Goal: Complete application form

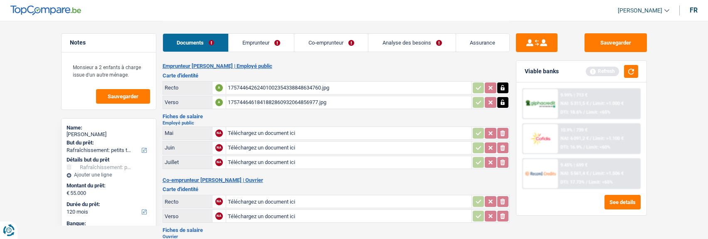
select select "houseOrGarden"
select select "120"
select select "record credits"
click at [272, 84] on div "17574464262401002354338848634760.jpg" at bounding box center [349, 87] width 242 height 12
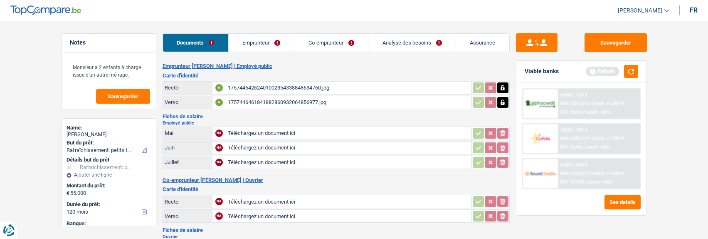
type input "C:\fakepath\1000012060.jpg"
type input "C:\fakepath\1000012059.jpg"
click at [278, 196] on div "1000012059.jpg" at bounding box center [349, 201] width 242 height 12
type input "C:\fakepath\1000012062.jpg"
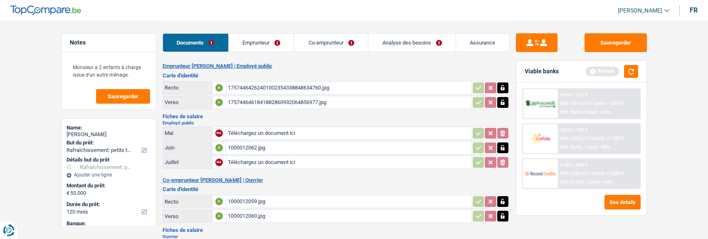
type input "C:\fakepath\1000012061.jpg"
type input "C:\fakepath\1000012063.jpg"
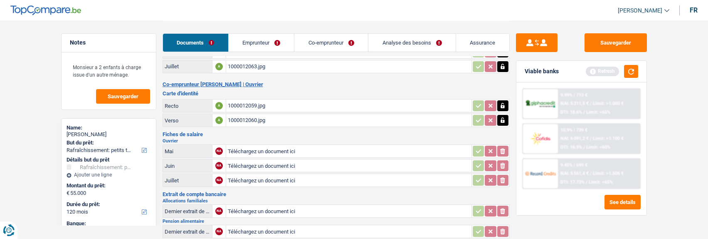
scroll to position [125, 0]
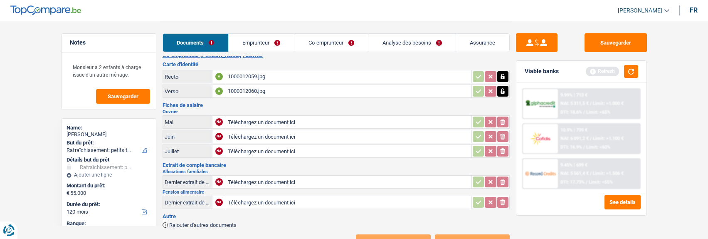
click at [276, 42] on link "Emprunteur" at bounding box center [262, 43] width 66 height 18
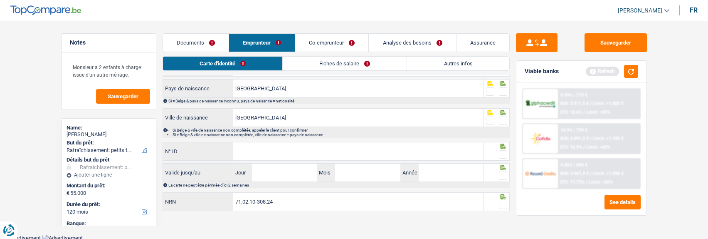
click at [204, 44] on link "Documents" at bounding box center [196, 43] width 66 height 18
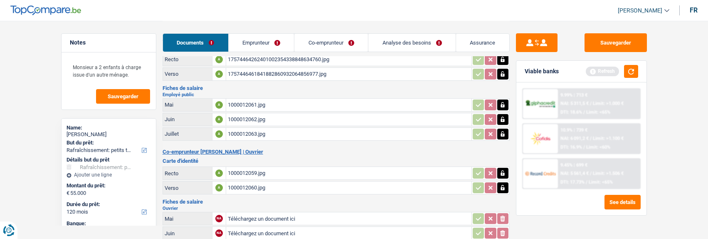
scroll to position [0, 0]
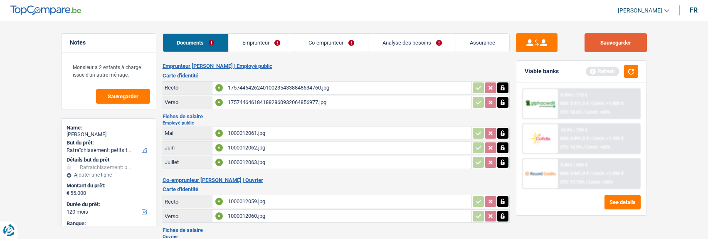
click at [625, 42] on button "Sauvegarder" at bounding box center [615, 42] width 62 height 19
click at [269, 47] on link "Emprunteur" at bounding box center [262, 43] width 66 height 18
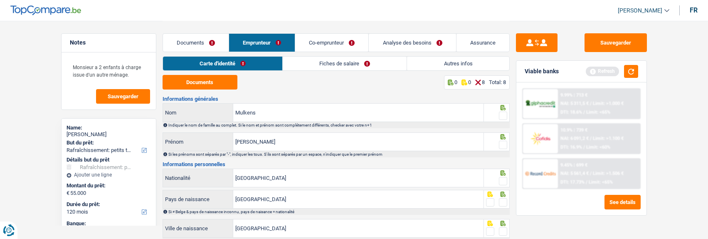
click at [356, 69] on link "Fiches de salaire" at bounding box center [345, 64] width 124 height 14
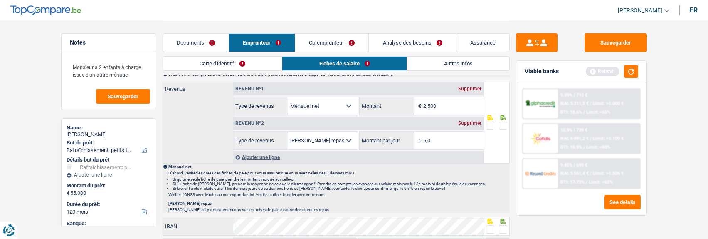
scroll to position [416, 0]
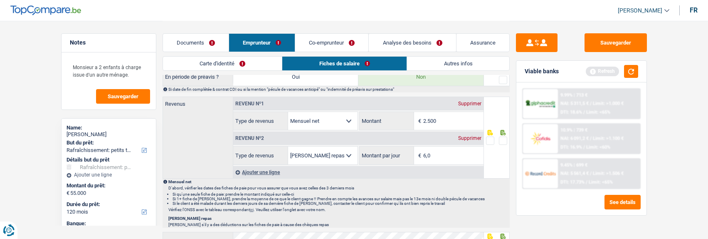
click at [331, 40] on link "Co-emprunteur" at bounding box center [331, 43] width 73 height 18
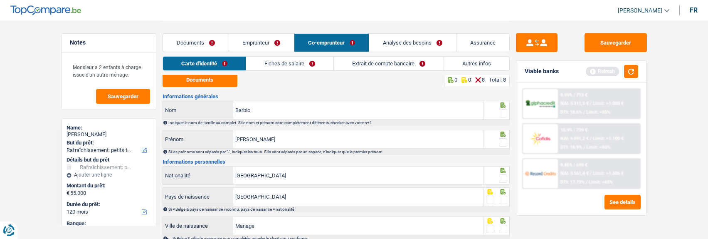
scroll to position [0, 0]
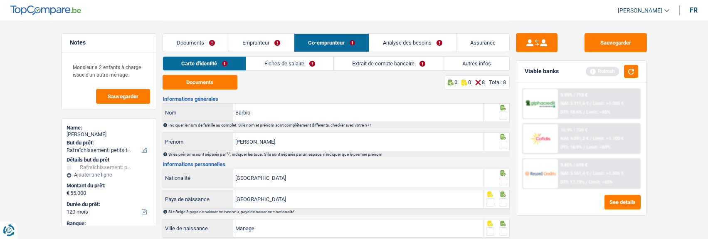
click at [377, 66] on link "Extrait de compte bancaire" at bounding box center [389, 64] width 110 height 14
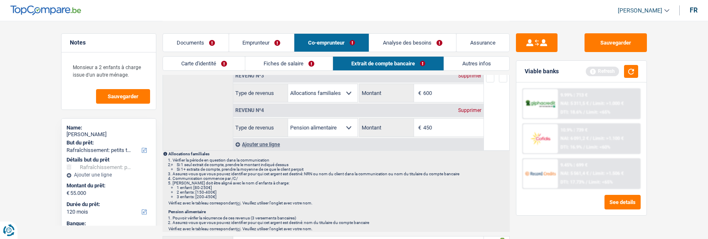
scroll to position [83, 0]
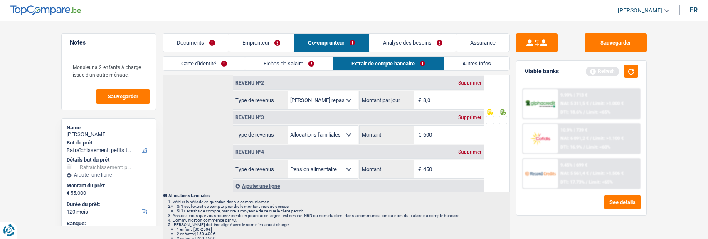
click at [284, 66] on link "Fiches de salaire" at bounding box center [288, 64] width 87 height 14
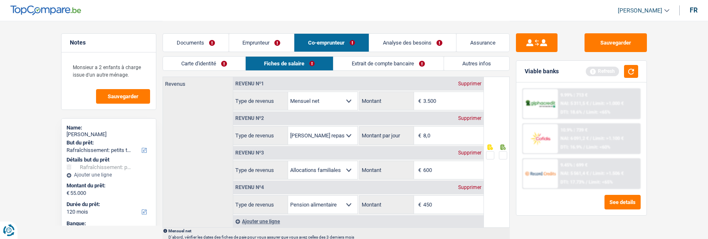
scroll to position [416, 0]
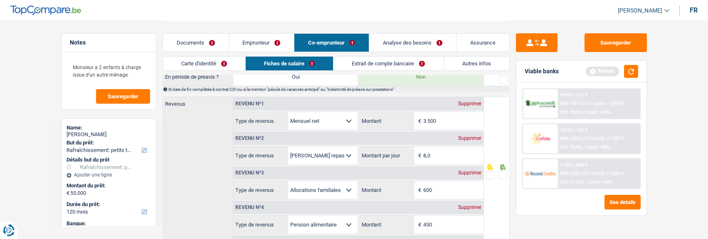
click at [211, 44] on link "Documents" at bounding box center [196, 43] width 66 height 18
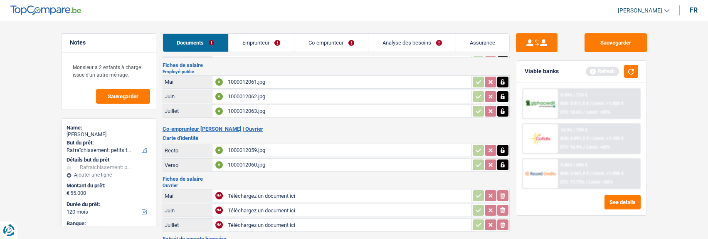
scroll to position [27, 0]
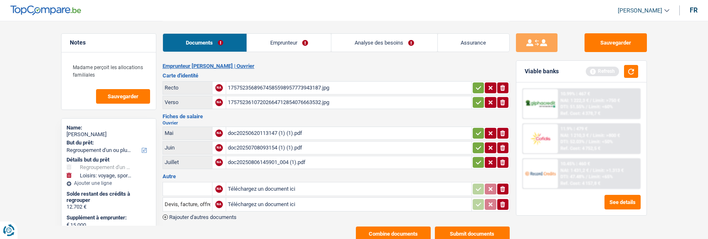
select select "refinancing"
select select "hobbies"
select select "84"
select select "record credits"
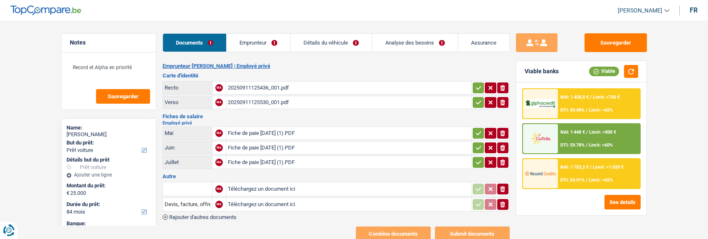
select select "car"
select select "84"
click at [501, 201] on icon "button" at bounding box center [502, 204] width 5 height 6
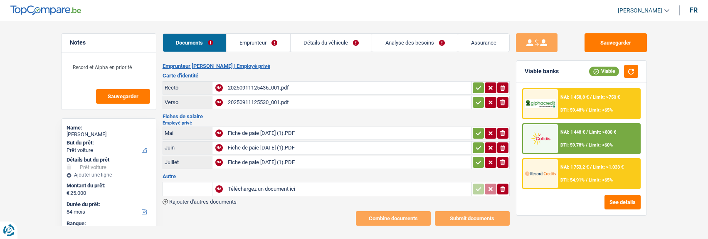
click at [501, 186] on icon "button" at bounding box center [502, 189] width 5 height 6
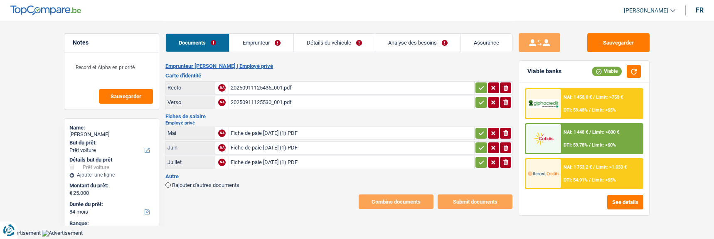
click at [271, 43] on link "Emprunteur" at bounding box center [261, 43] width 64 height 18
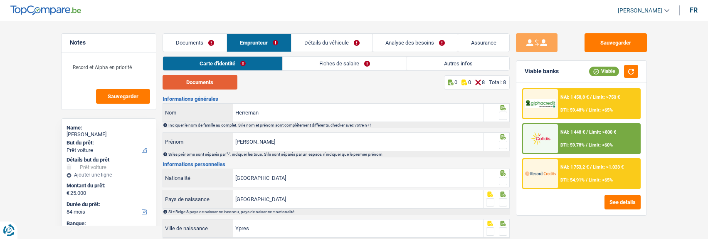
click at [215, 77] on button "Documents" at bounding box center [199, 82] width 75 height 15
drag, startPoint x: 503, startPoint y: 113, endPoint x: 504, endPoint y: 117, distance: 4.6
click at [503, 113] on span at bounding box center [503, 115] width 8 height 8
click at [0, 0] on input "radio" at bounding box center [0, 0] width 0 height 0
click at [503, 140] on span at bounding box center [503, 144] width 8 height 8
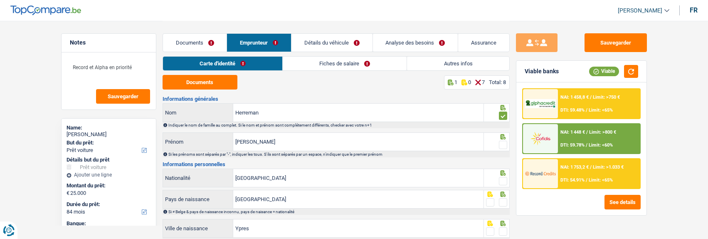
click at [0, 0] on input "radio" at bounding box center [0, 0] width 0 height 0
click at [245, 138] on input "Mickaël" at bounding box center [358, 142] width 250 height 18
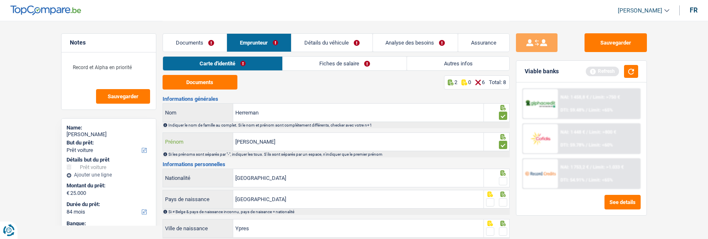
type input "Michaël"
drag, startPoint x: 501, startPoint y: 179, endPoint x: 502, endPoint y: 193, distance: 14.2
click at [501, 181] on span at bounding box center [503, 181] width 8 height 8
click at [0, 0] on input "radio" at bounding box center [0, 0] width 0 height 0
click at [503, 198] on span at bounding box center [503, 202] width 8 height 8
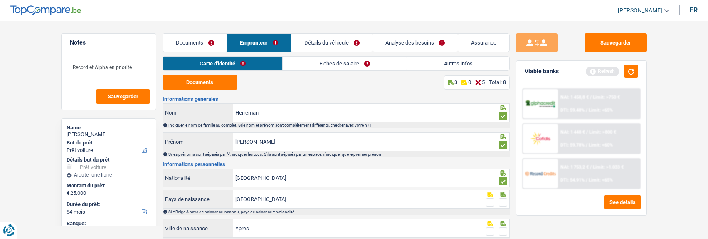
click at [0, 0] on input "radio" at bounding box center [0, 0] width 0 height 0
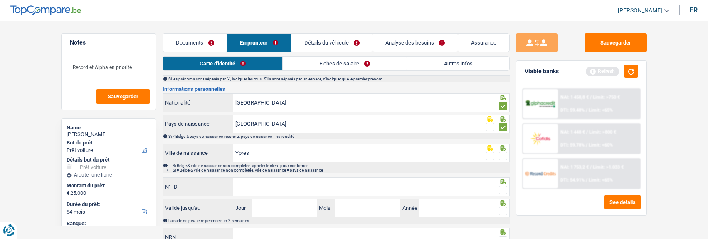
scroll to position [83, 0]
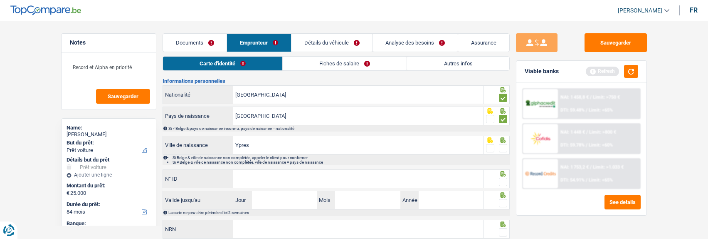
drag, startPoint x: 501, startPoint y: 148, endPoint x: 496, endPoint y: 154, distance: 8.0
click at [500, 152] on div at bounding box center [497, 144] width 26 height 19
click at [500, 145] on span at bounding box center [503, 148] width 8 height 8
click at [0, 0] on input "radio" at bounding box center [0, 0] width 0 height 0
click at [423, 170] on input "N° ID" at bounding box center [358, 179] width 250 height 18
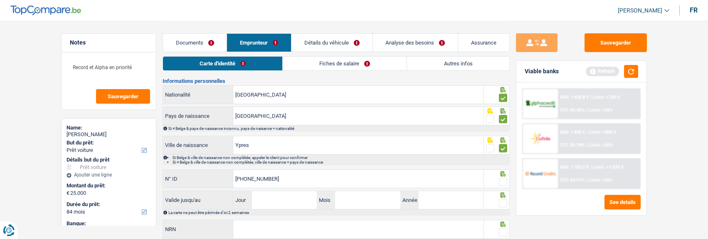
type input "592-3100011-69"
click at [501, 177] on span at bounding box center [503, 181] width 8 height 8
click at [0, 0] on input "radio" at bounding box center [0, 0] width 0 height 0
click at [302, 200] on input "Jour" at bounding box center [284, 200] width 65 height 18
type input "22"
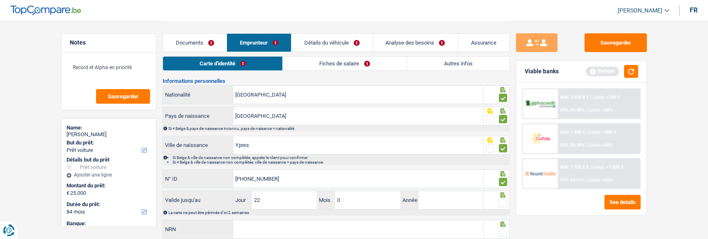
type input "02"
type input "2026"
click at [502, 202] on span at bounding box center [503, 203] width 8 height 8
click at [0, 0] on input "radio" at bounding box center [0, 0] width 0 height 0
click at [444, 224] on input "NRN" at bounding box center [358, 229] width 250 height 18
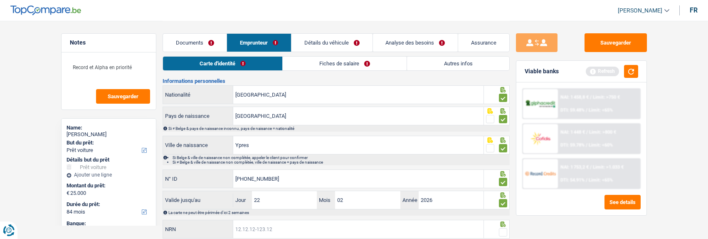
click at [255, 226] on input "NRN" at bounding box center [358, 229] width 250 height 18
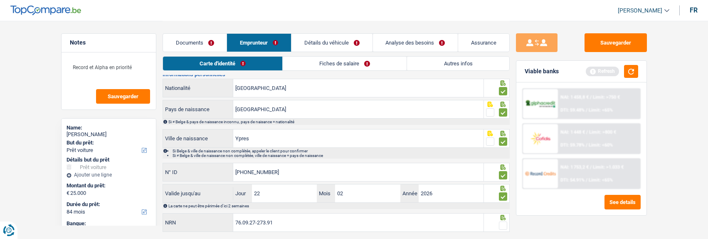
scroll to position [111, 0]
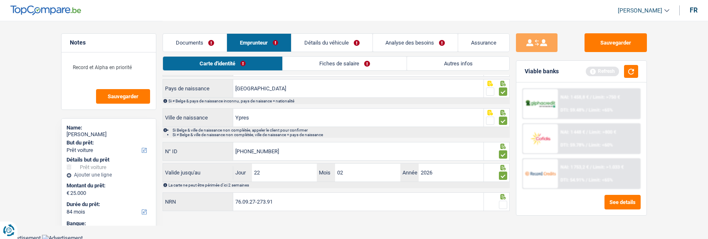
type input "76.09.27-273.91"
click at [502, 203] on span at bounding box center [503, 204] width 8 height 8
click at [0, 0] on input "radio" at bounding box center [0, 0] width 0 height 0
click at [377, 65] on link "Fiches de salaire" at bounding box center [345, 64] width 124 height 14
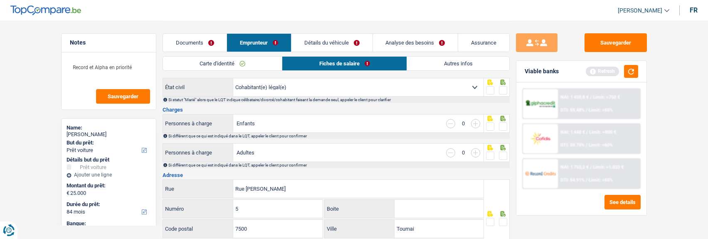
scroll to position [0, 0]
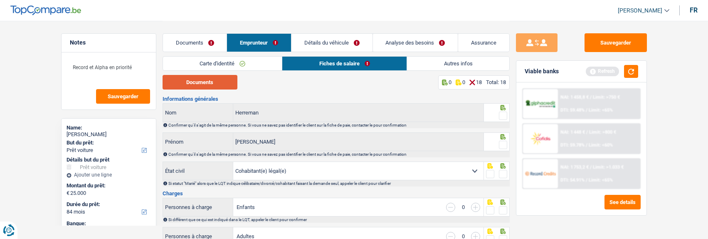
click at [206, 83] on button "Documents" at bounding box center [199, 82] width 75 height 15
drag, startPoint x: 500, startPoint y: 112, endPoint x: 509, endPoint y: 137, distance: 26.3
click at [500, 113] on span at bounding box center [503, 115] width 8 height 8
click at [0, 0] on input "radio" at bounding box center [0, 0] width 0 height 0
click at [504, 143] on span at bounding box center [503, 144] width 8 height 8
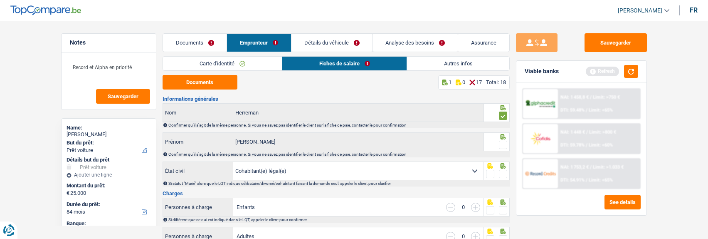
click at [0, 0] on input "radio" at bounding box center [0, 0] width 0 height 0
click at [504, 173] on span at bounding box center [503, 174] width 8 height 8
click at [0, 0] on input "radio" at bounding box center [0, 0] width 0 height 0
click at [502, 206] on span at bounding box center [503, 210] width 8 height 8
click at [0, 0] on input "radio" at bounding box center [0, 0] width 0 height 0
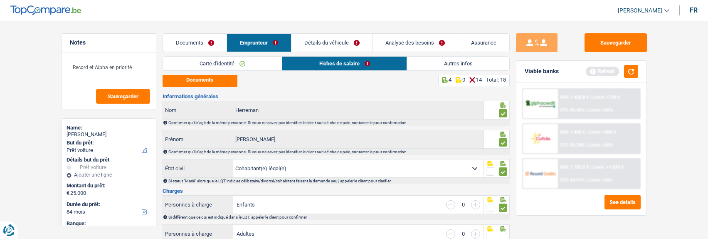
scroll to position [83, 0]
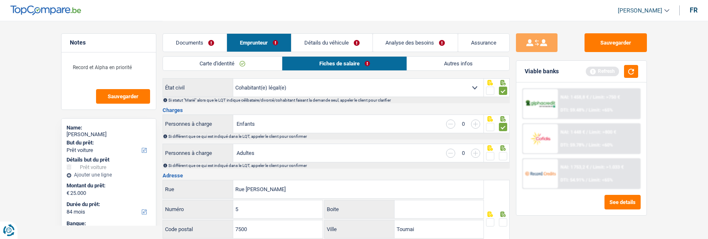
click at [501, 154] on span at bounding box center [503, 156] width 8 height 8
click at [0, 0] on input "radio" at bounding box center [0, 0] width 0 height 0
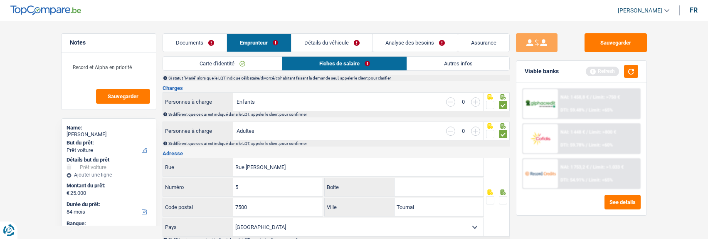
scroll to position [125, 0]
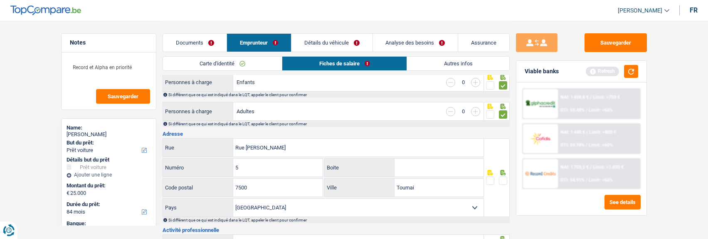
click at [501, 177] on span at bounding box center [503, 180] width 8 height 8
click at [0, 0] on input "radio" at bounding box center [0, 0] width 0 height 0
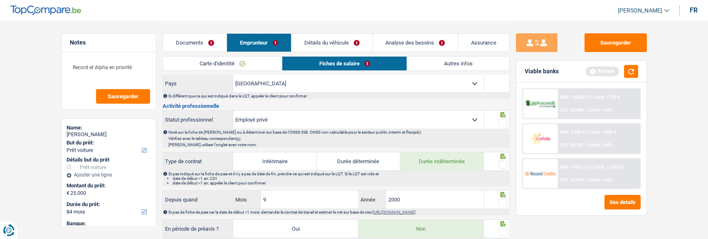
scroll to position [249, 0]
drag, startPoint x: 502, startPoint y: 119, endPoint x: 505, endPoint y: 146, distance: 27.2
click at [502, 122] on span at bounding box center [503, 122] width 8 height 8
click at [0, 0] on input "radio" at bounding box center [0, 0] width 0 height 0
click at [504, 160] on span at bounding box center [503, 163] width 8 height 8
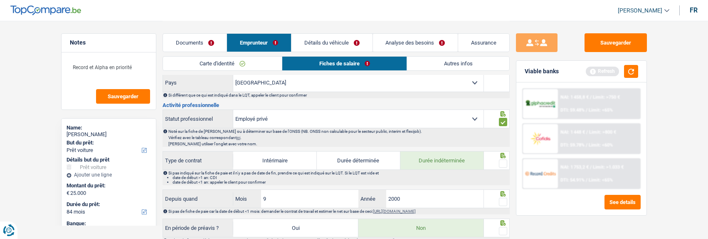
click at [0, 0] on input "radio" at bounding box center [0, 0] width 0 height 0
click at [504, 198] on span at bounding box center [503, 201] width 8 height 8
click at [0, 0] on input "radio" at bounding box center [0, 0] width 0 height 0
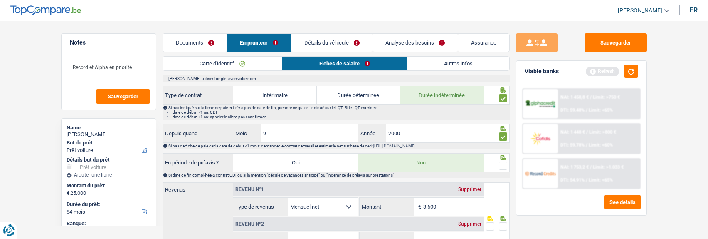
scroll to position [332, 0]
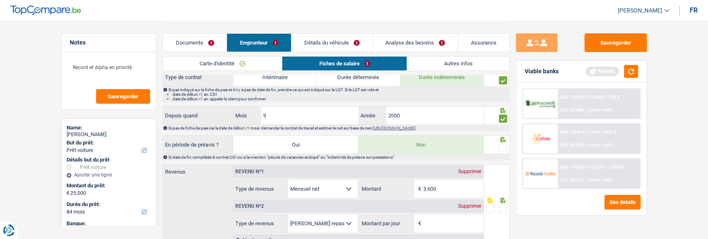
click at [500, 147] on span at bounding box center [503, 147] width 8 height 8
click at [0, 0] on input "radio" at bounding box center [0, 0] width 0 height 0
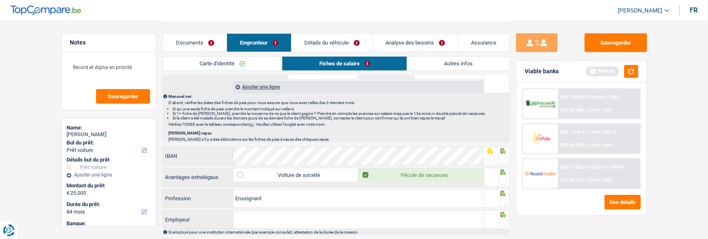
scroll to position [499, 0]
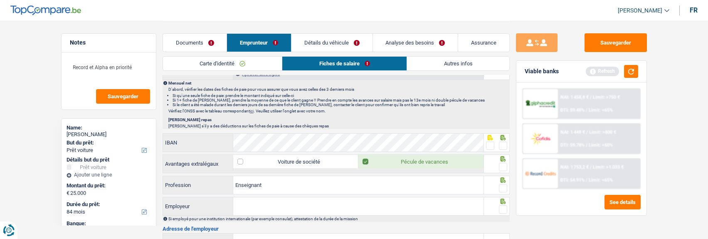
click at [501, 141] on span at bounding box center [503, 145] width 8 height 8
click at [0, 0] on input "radio" at bounding box center [0, 0] width 0 height 0
click at [505, 162] on span at bounding box center [503, 166] width 8 height 8
click at [0, 0] on input "radio" at bounding box center [0, 0] width 0 height 0
click at [501, 184] on span at bounding box center [503, 188] width 8 height 8
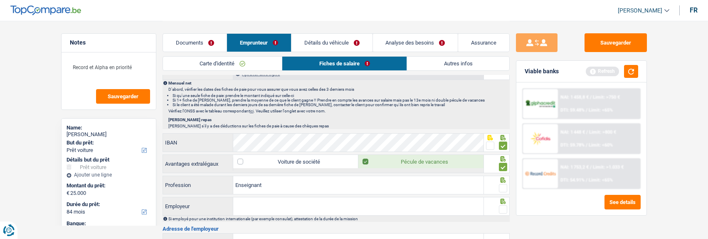
click at [0, 0] on input "radio" at bounding box center [0, 0] width 0 height 0
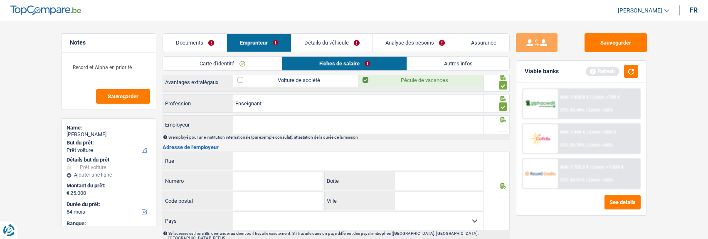
scroll to position [582, 0]
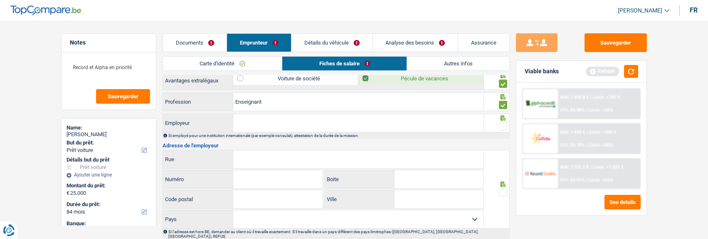
click at [502, 124] on span at bounding box center [503, 126] width 8 height 8
click at [0, 0] on input "radio" at bounding box center [0, 0] width 0 height 0
click at [342, 122] on input "Employeur" at bounding box center [358, 123] width 250 height 18
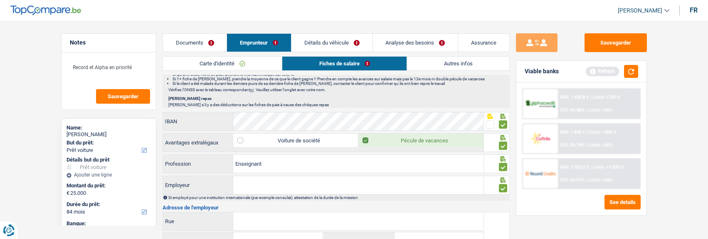
scroll to position [540, 0]
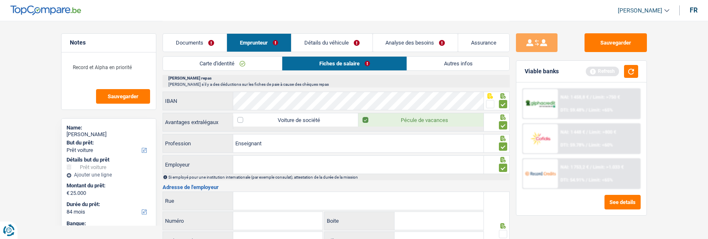
click at [292, 165] on input "Employeur" at bounding box center [358, 164] width 250 height 18
click at [244, 161] on input "Employeur" at bounding box center [358, 164] width 250 height 18
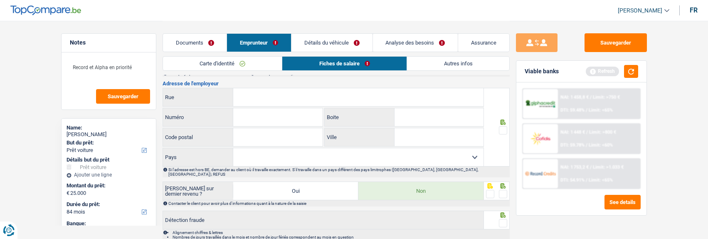
scroll to position [623, 0]
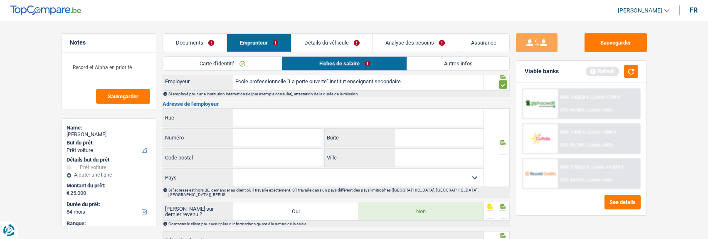
type input "Ecole professionnelle "La porte ouverte" institut enseignant secondaire"
click at [295, 111] on input "Rue" at bounding box center [358, 117] width 250 height 18
type input "Rue du couvent"
click at [280, 136] on input "Numéro" at bounding box center [277, 137] width 89 height 18
type input "42"
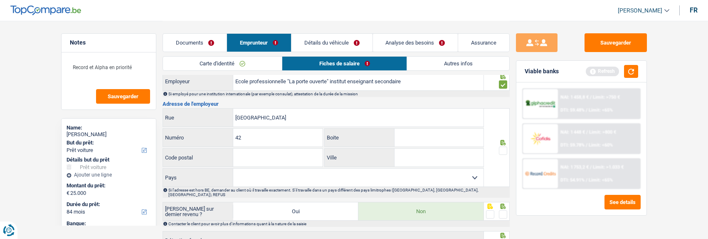
click at [288, 162] on input "Code postal" at bounding box center [277, 157] width 89 height 18
type input "7903"
click at [398, 146] on div "Rue du couvent Rue 42 Numéro Boite 7903 Code postal Ville Tous les champs sont …" at bounding box center [323, 147] width 322 height 79
click at [402, 154] on input "Ville" at bounding box center [438, 157] width 89 height 18
type input "Blicquy"
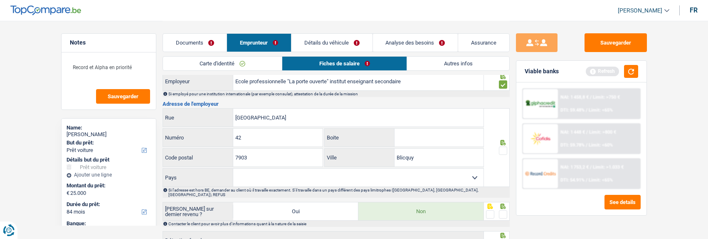
click at [499, 147] on span at bounding box center [503, 150] width 8 height 8
click at [0, 0] on input "radio" at bounding box center [0, 0] width 0 height 0
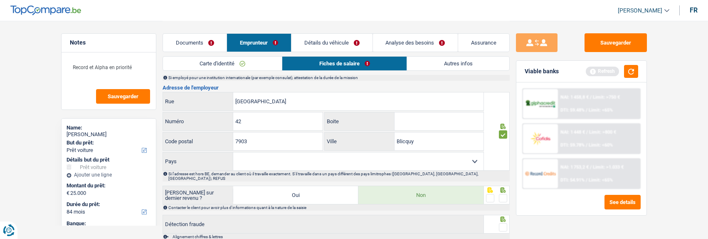
scroll to position [665, 0]
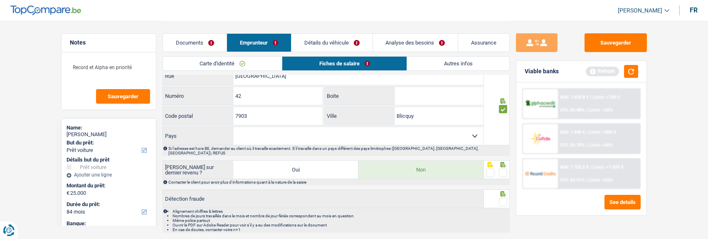
click at [461, 138] on select "Belgique France Allemagne Italie Luxembourg Pays-Bas Espagne Suisse Sélectionne…" at bounding box center [358, 136] width 250 height 18
select select "BE"
click at [233, 127] on select "Belgique France Allemagne Italie Luxembourg Pays-Bas Espagne Suisse Sélectionne…" at bounding box center [358, 136] width 250 height 18
click at [501, 168] on span at bounding box center [503, 172] width 8 height 8
click at [0, 0] on input "radio" at bounding box center [0, 0] width 0 height 0
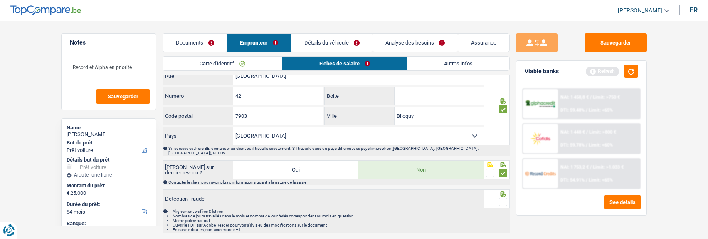
click at [500, 197] on span at bounding box center [503, 201] width 8 height 8
click at [0, 0] on input "radio" at bounding box center [0, 0] width 0 height 0
click at [608, 48] on button "Sauvegarder" at bounding box center [615, 42] width 62 height 19
click at [340, 44] on link "Détails du véhicule" at bounding box center [331, 43] width 81 height 18
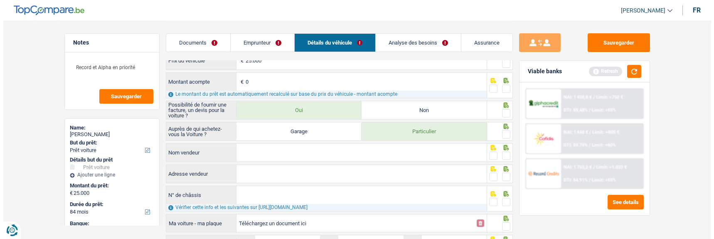
scroll to position [0, 0]
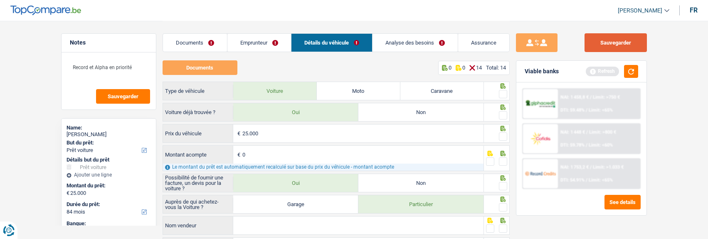
click at [604, 46] on button "Sauvegarder" at bounding box center [615, 42] width 62 height 19
click at [197, 44] on link "Documents" at bounding box center [195, 43] width 64 height 18
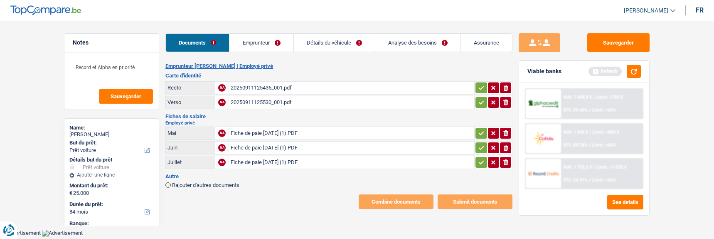
click at [478, 84] on icon "button" at bounding box center [481, 88] width 7 height 8
click at [478, 98] on icon "button" at bounding box center [481, 102] width 7 height 8
click at [480, 130] on icon "button" at bounding box center [481, 133] width 7 height 8
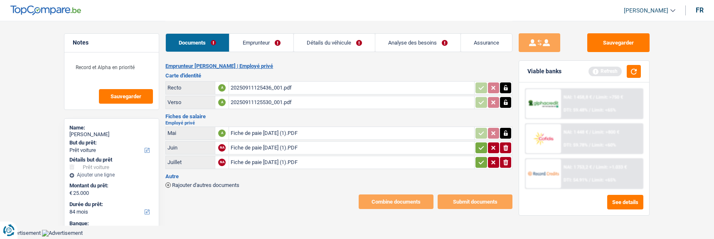
click at [482, 145] on icon "button" at bounding box center [481, 147] width 7 height 8
click at [481, 160] on icon "button" at bounding box center [481, 162] width 5 height 4
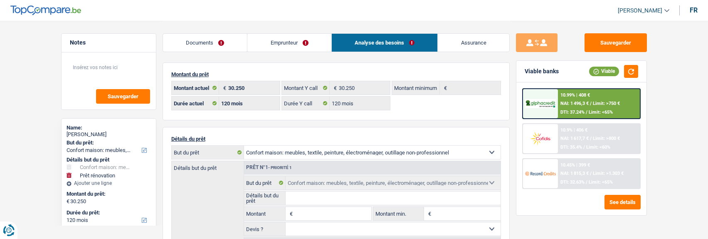
select select "household"
select select "renovation"
select select "120"
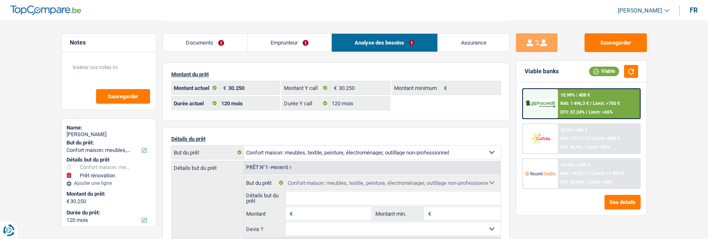
select select "120"
select select "household"
select select "renovation"
select select "yes"
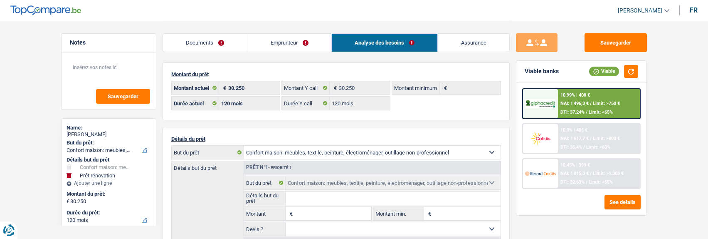
select select "120"
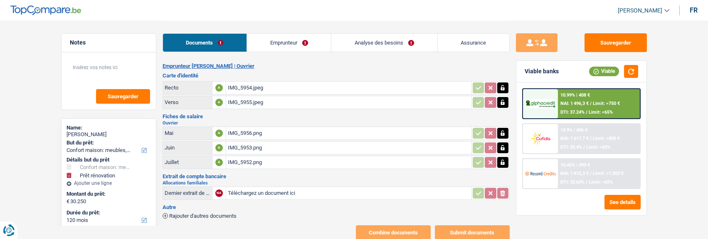
select select "household"
select select "renovation"
select select "120"
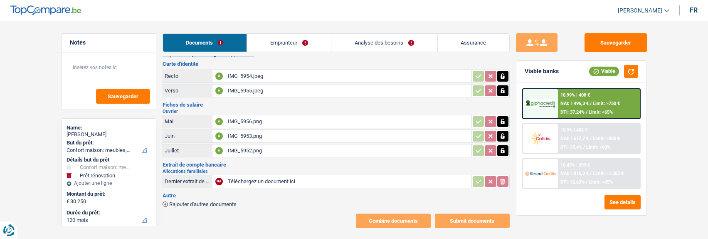
scroll to position [21, 0]
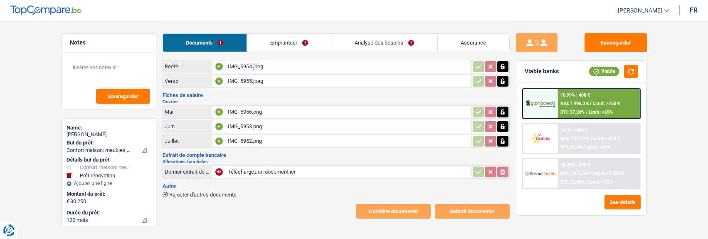
click at [391, 42] on link "Analyse des besoins" at bounding box center [384, 43] width 106 height 18
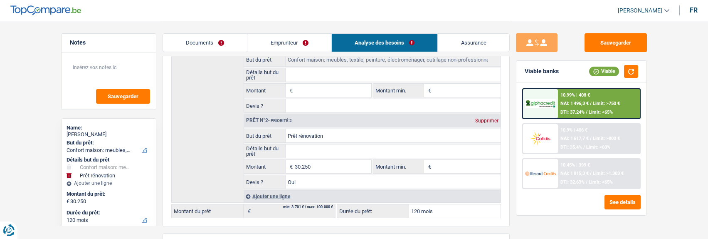
scroll to position [146, 0]
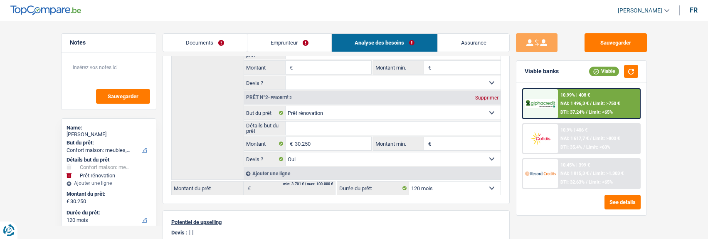
click at [414, 108] on select "Confort maison: meubles, textile, peinture, électroménager, outillage non-profe…" at bounding box center [393, 112] width 215 height 13
select select "household"
click at [286, 106] on select "Confort maison: meubles, textile, peinture, électroménager, outillage non-profe…" at bounding box center [393, 112] width 215 height 13
select select "household"
type input "0"
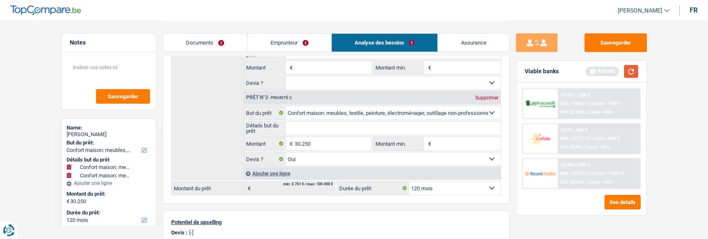
click at [628, 71] on button "button" at bounding box center [631, 71] width 14 height 13
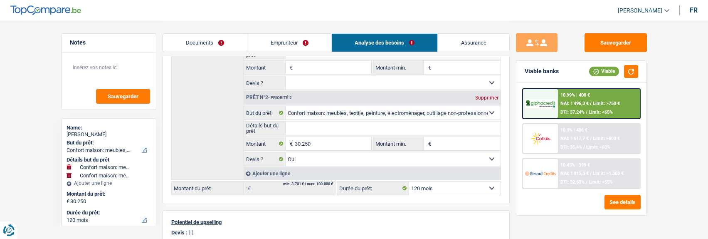
click at [593, 172] on span "Limit: >1.303 €" at bounding box center [608, 172] width 31 height 5
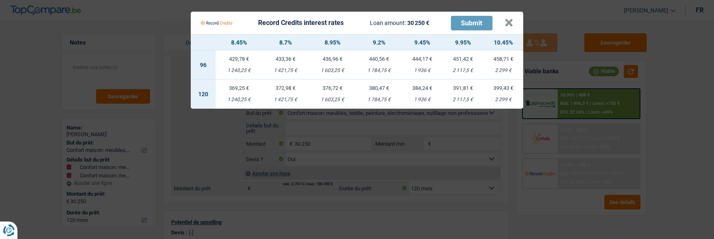
click at [335, 90] on td "376,72 € 1 603,25 €" at bounding box center [332, 93] width 47 height 29
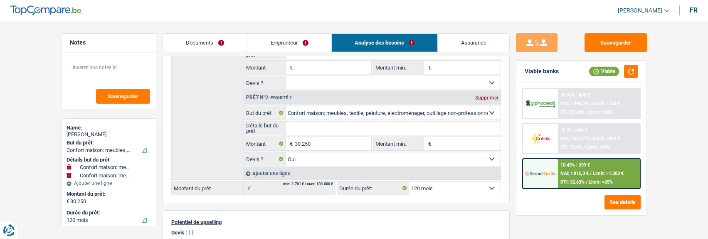
click at [581, 175] on span "NAI: 1 815,3 €" at bounding box center [574, 172] width 28 height 5
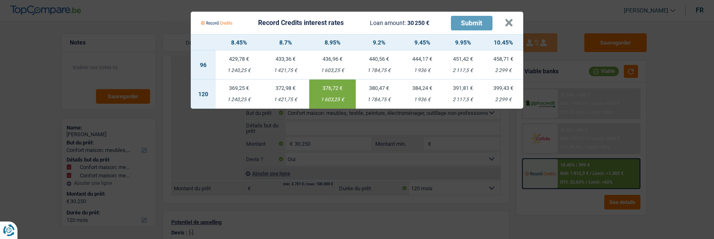
click at [379, 97] on div "1 784,75 €" at bounding box center [379, 99] width 47 height 5
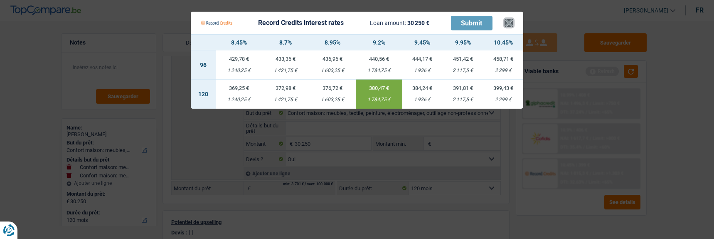
click at [510, 22] on button "×" at bounding box center [509, 23] width 9 height 8
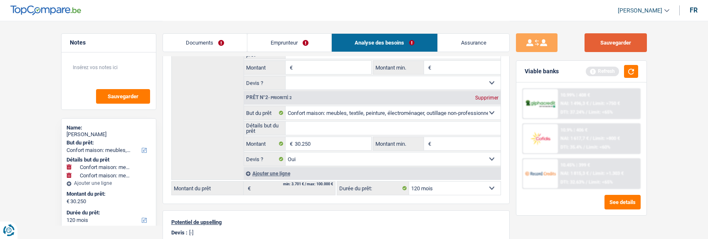
click at [627, 39] on button "Sauvegarder" at bounding box center [615, 42] width 62 height 19
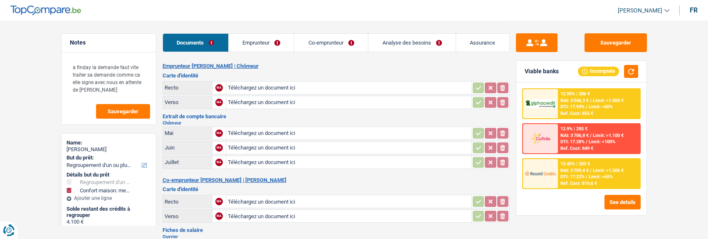
select select "refinancing"
select select "household"
select select "60"
type input "C:\fakepath\20241114_023741.jpg"
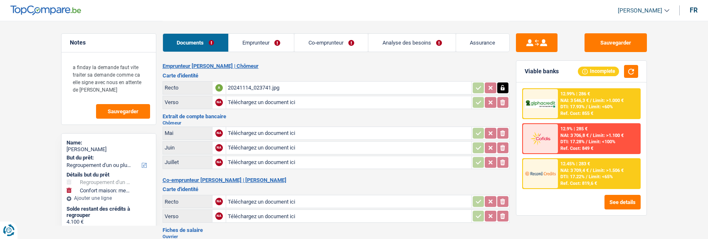
type input "C:\fakepath\20241114_023801.jpg"
click at [274, 44] on link "Emprunteur" at bounding box center [262, 43] width 66 height 18
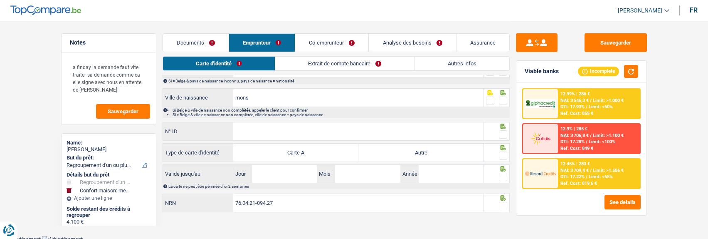
scroll to position [161, 0]
click at [362, 63] on link "Extrait de compte bancaire" at bounding box center [344, 64] width 139 height 14
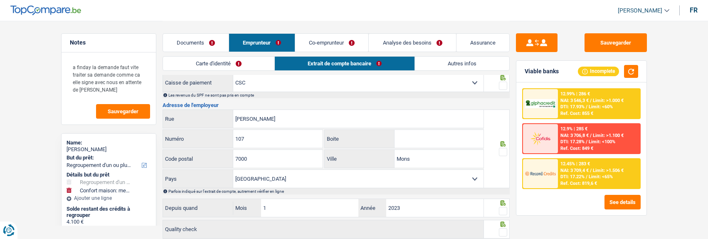
click at [465, 63] on link "Autres infos" at bounding box center [462, 64] width 94 height 14
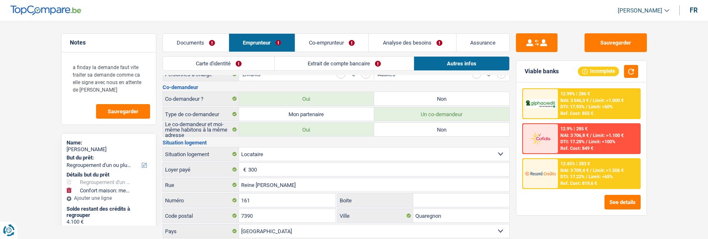
click at [340, 44] on link "Co-emprunteur" at bounding box center [331, 43] width 73 height 18
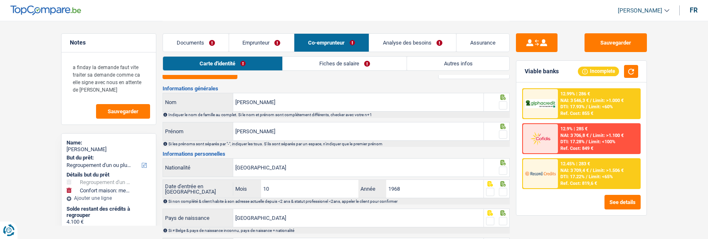
scroll to position [0, 0]
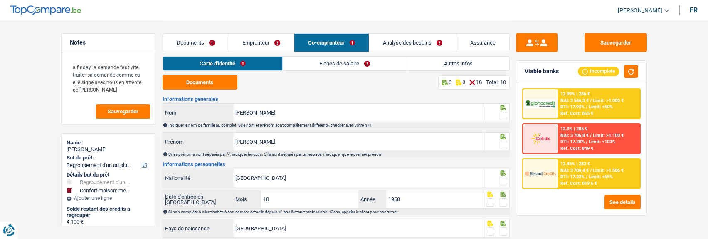
click at [376, 64] on link "Fiches de salaire" at bounding box center [345, 64] width 124 height 14
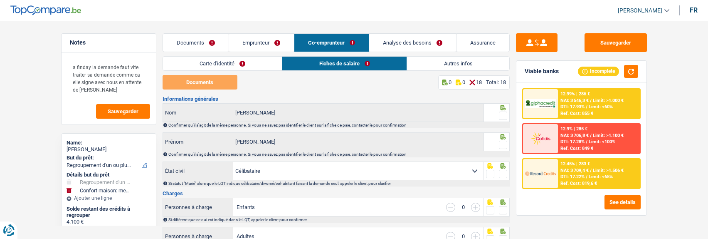
click at [252, 63] on link "Carte d'identité" at bounding box center [222, 64] width 119 height 14
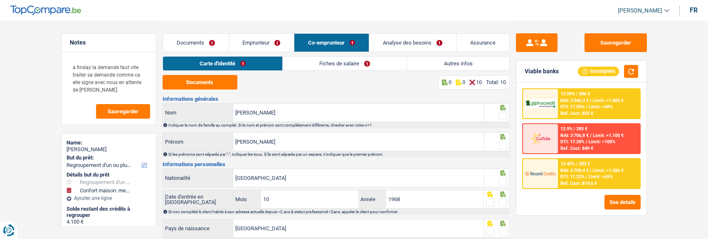
click at [201, 41] on link "Documents" at bounding box center [196, 43] width 66 height 18
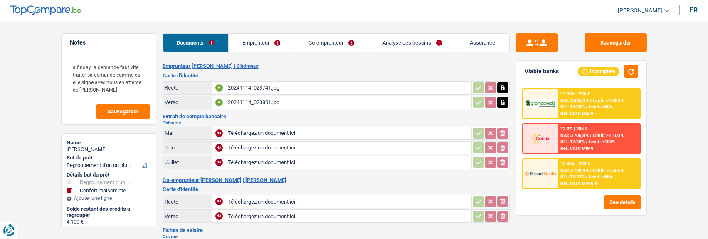
click at [268, 43] on link "Emprunteur" at bounding box center [262, 43] width 66 height 18
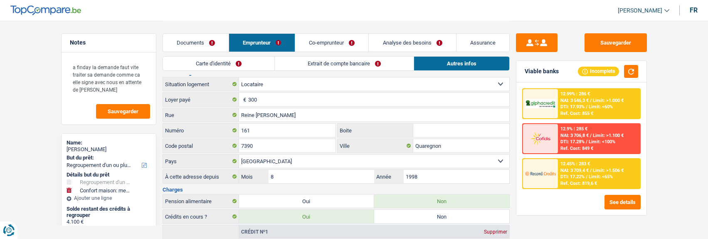
scroll to position [249, 0]
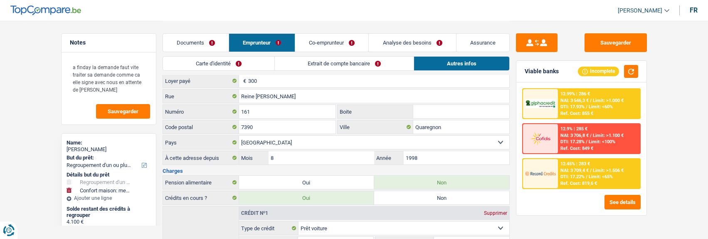
click at [206, 38] on link "Documents" at bounding box center [196, 43] width 66 height 18
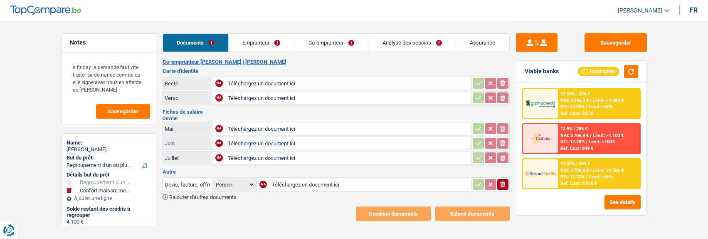
type input "C:\fakepath\20250909_212531 (1).pdf"
type input "C:\fakepath\20250909_212446.pdf"
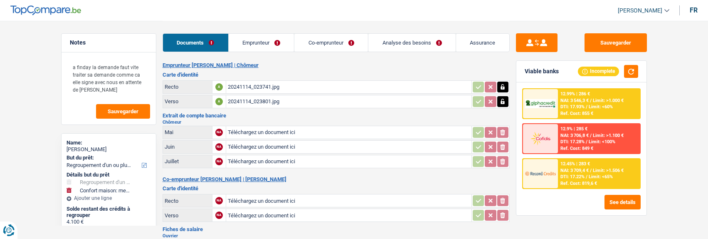
scroll to position [0, 0]
drag, startPoint x: 603, startPoint y: 42, endPoint x: 559, endPoint y: 40, distance: 44.1
click at [601, 43] on button "Sauvegarder" at bounding box center [615, 42] width 62 height 19
type input "C:\fakepath\[FINANCIAL_ID]-2025-6-2-UT44YF9W5N3W_250702_034404.jpg"
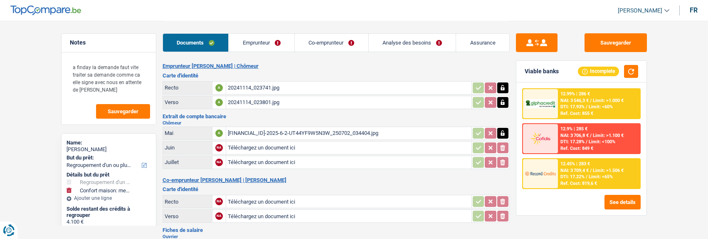
type input "C:\fakepath\[FINANCIAL_ID]-2025-7-1-UT44MDWF1KRK_250702_034136.jpg"
type input "C:\fakepath\Screenshot_20250901_142823_Word.jpg"
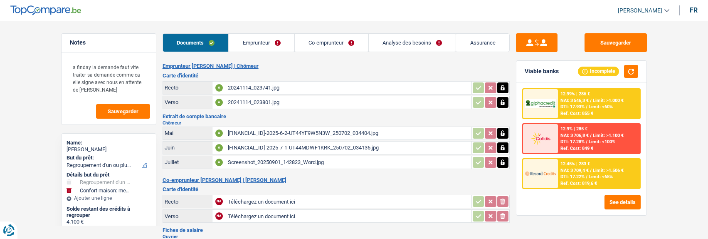
click at [328, 132] on div "[FINANCIAL_ID]-2025-6-2-UT44YF9W5N3W_250702_034404.jpg" at bounding box center [349, 133] width 242 height 12
click at [290, 145] on div "[FINANCIAL_ID]-2025-7-1-UT44MDWF1KRK_250702_034136.jpg" at bounding box center [349, 147] width 242 height 12
click at [505, 130] on icon "button" at bounding box center [502, 133] width 7 height 8
click at [505, 130] on icon "ionicons-v5-e" at bounding box center [502, 133] width 7 height 8
type input "C:\fakepath\Screenshot_20250801_222226_Word.jpg"
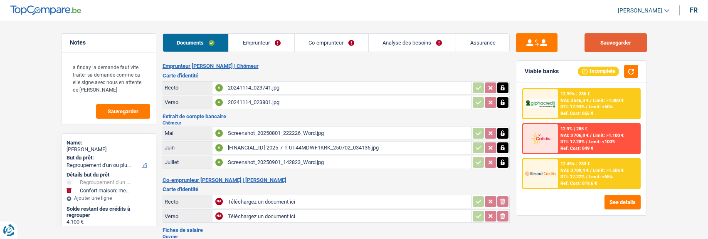
click at [617, 44] on button "Sauvegarder" at bounding box center [615, 42] width 62 height 19
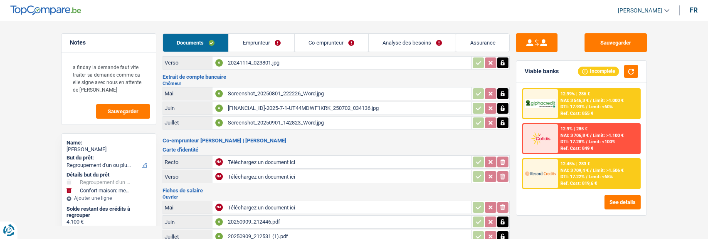
scroll to position [35, 0]
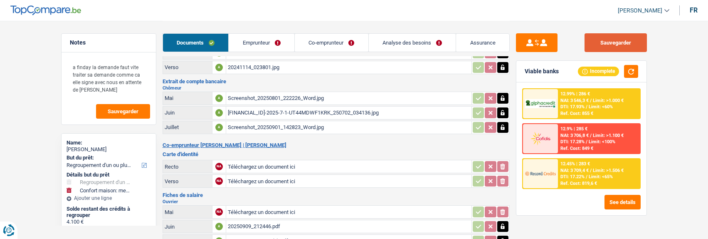
drag, startPoint x: 621, startPoint y: 39, endPoint x: 578, endPoint y: 39, distance: 42.4
click at [616, 39] on button "Sauvegarder" at bounding box center [615, 42] width 62 height 19
click at [274, 220] on div "20250909_212446.pdf" at bounding box center [349, 226] width 242 height 12
click at [273, 234] on div "20250909_212531 (1).pdf" at bounding box center [349, 240] width 242 height 12
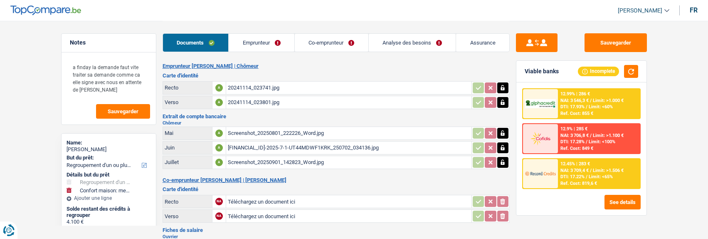
scroll to position [118, 0]
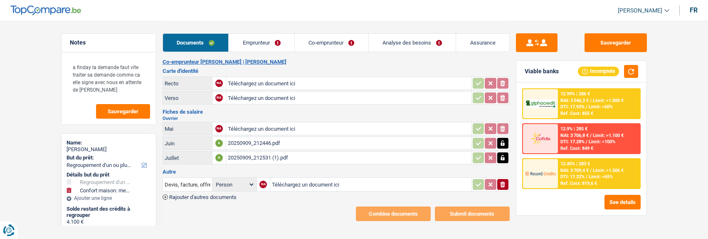
click at [271, 151] on div "20250909_212531 (1).pdf" at bounding box center [349, 157] width 242 height 12
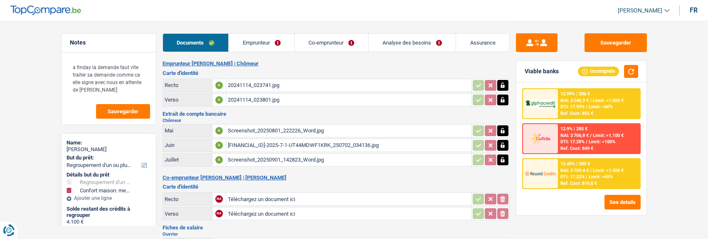
scroll to position [0, 0]
